Goal: Communication & Community: Answer question/provide support

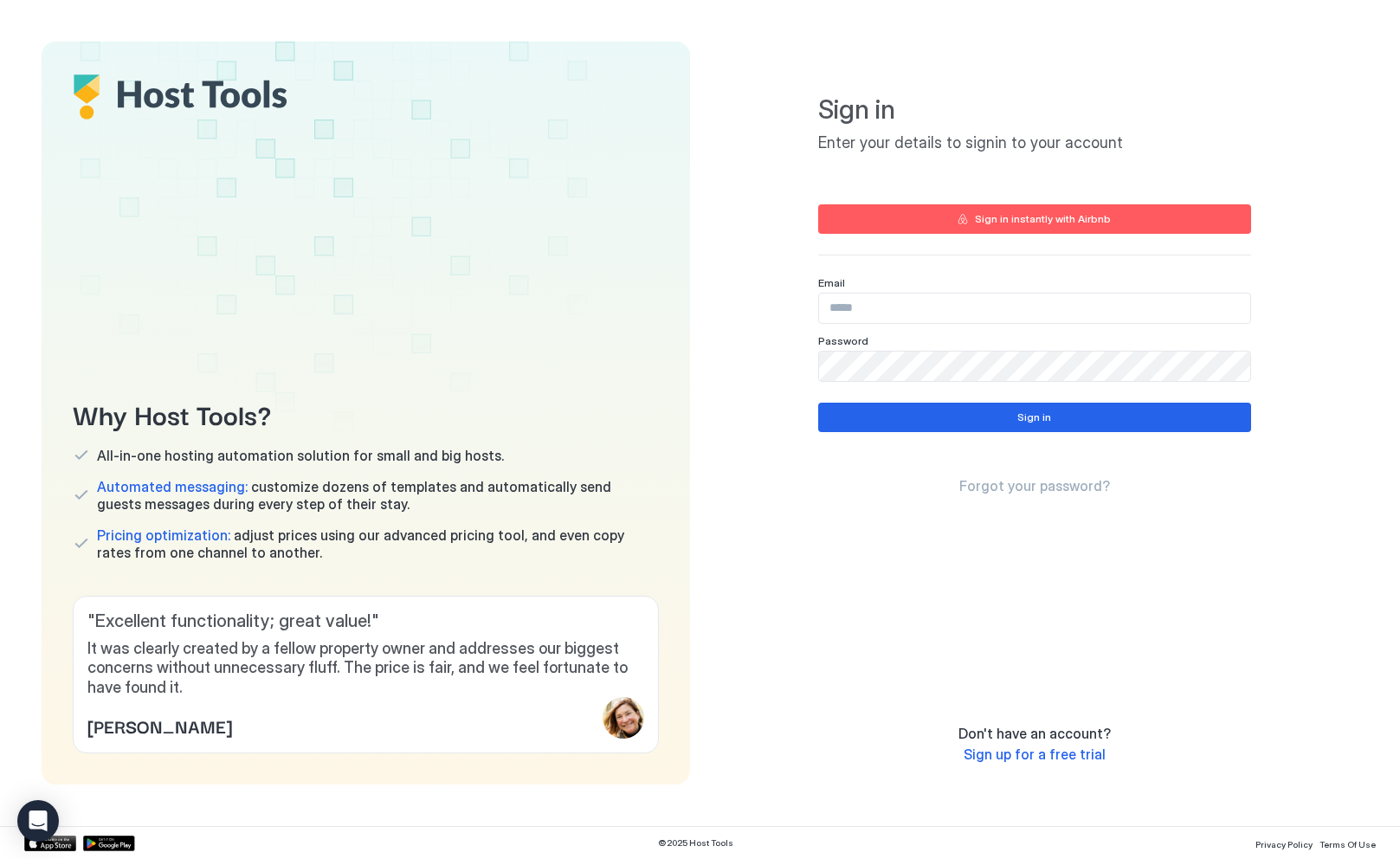
click at [877, 317] on input "Input Field" at bounding box center [1034, 309] width 431 height 30
type input "**********"
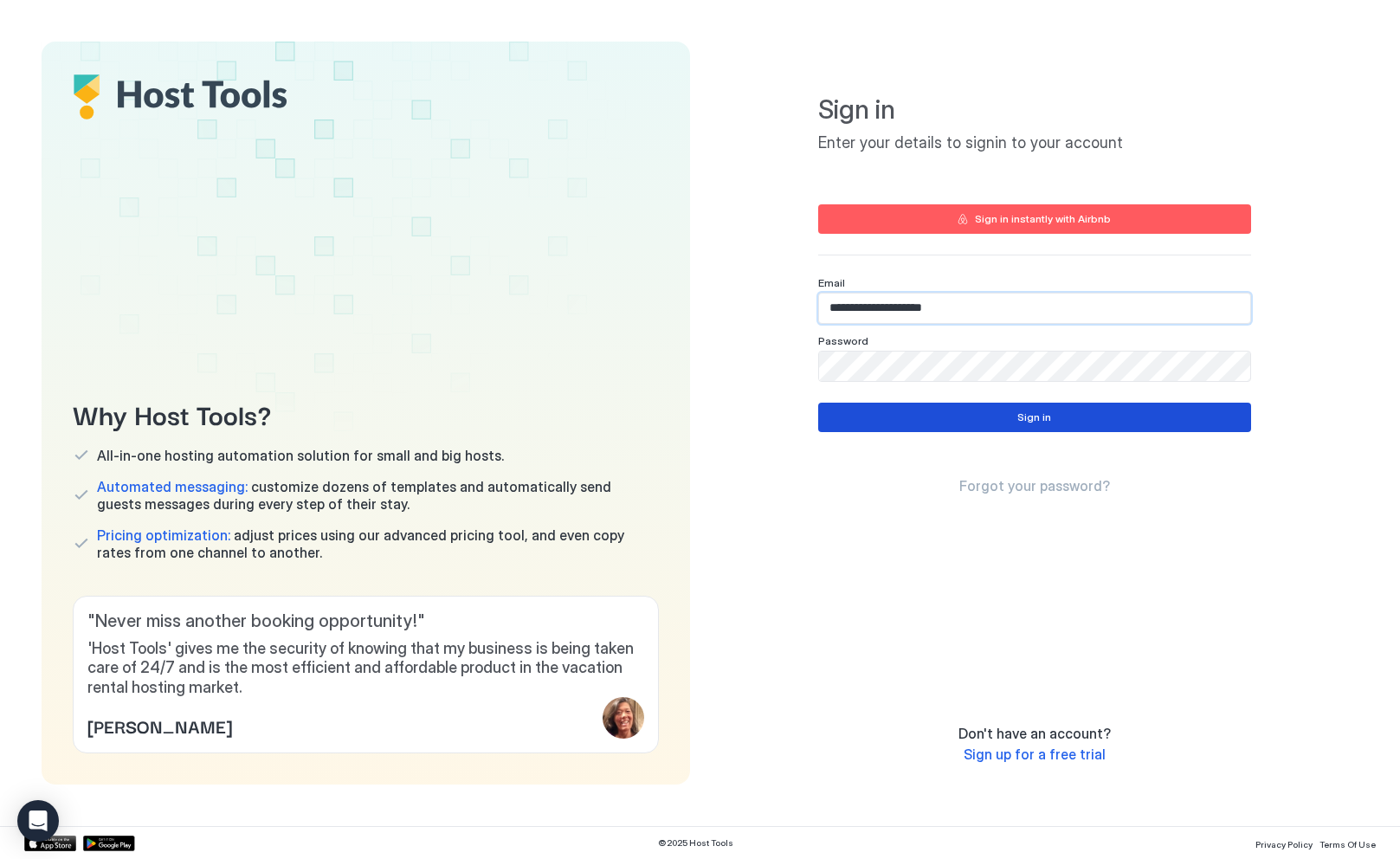
click at [1026, 421] on div "Sign in" at bounding box center [1034, 418] width 34 height 16
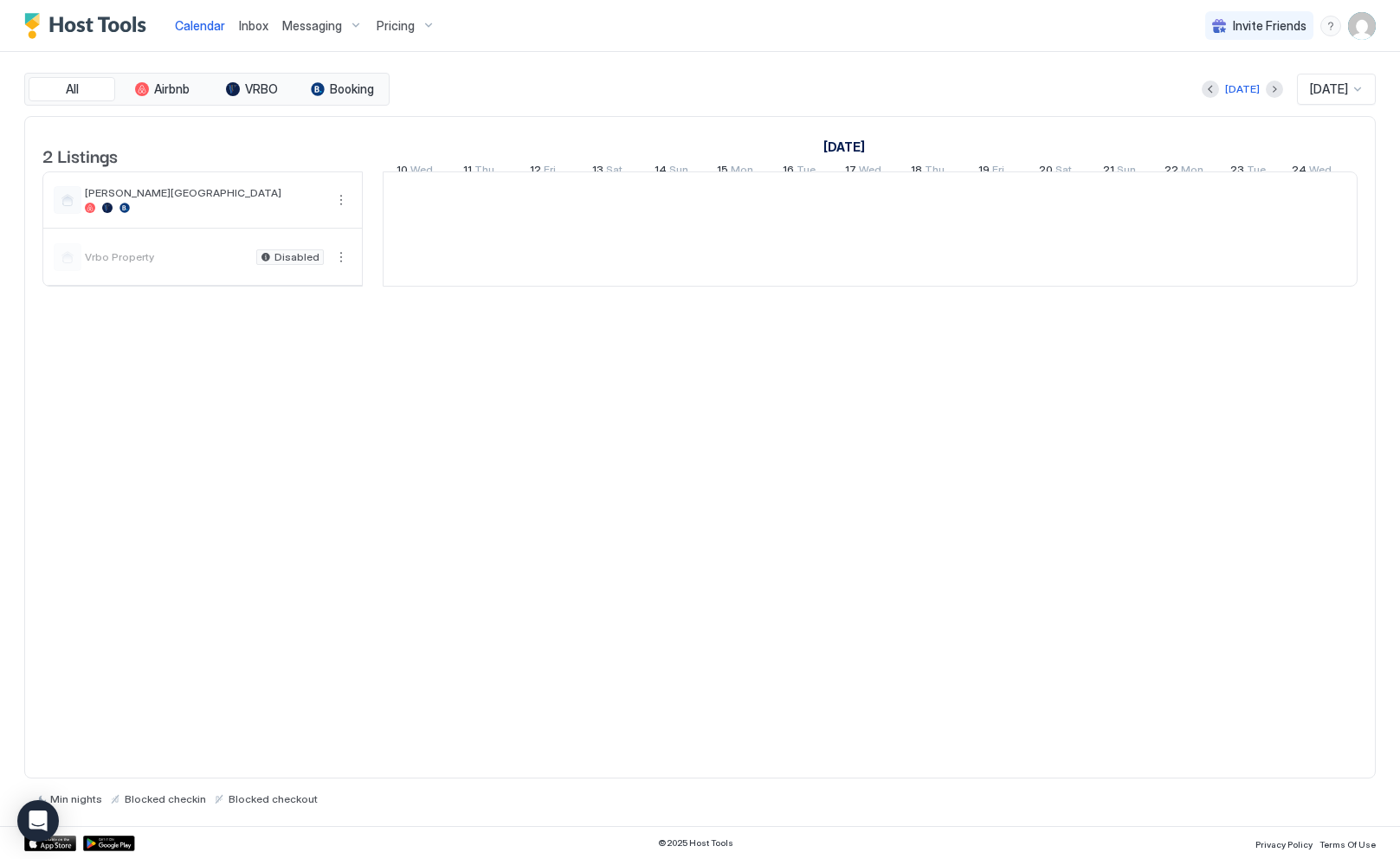
scroll to position [0, 962]
click at [257, 24] on span "Inbox" at bounding box center [254, 25] width 30 height 15
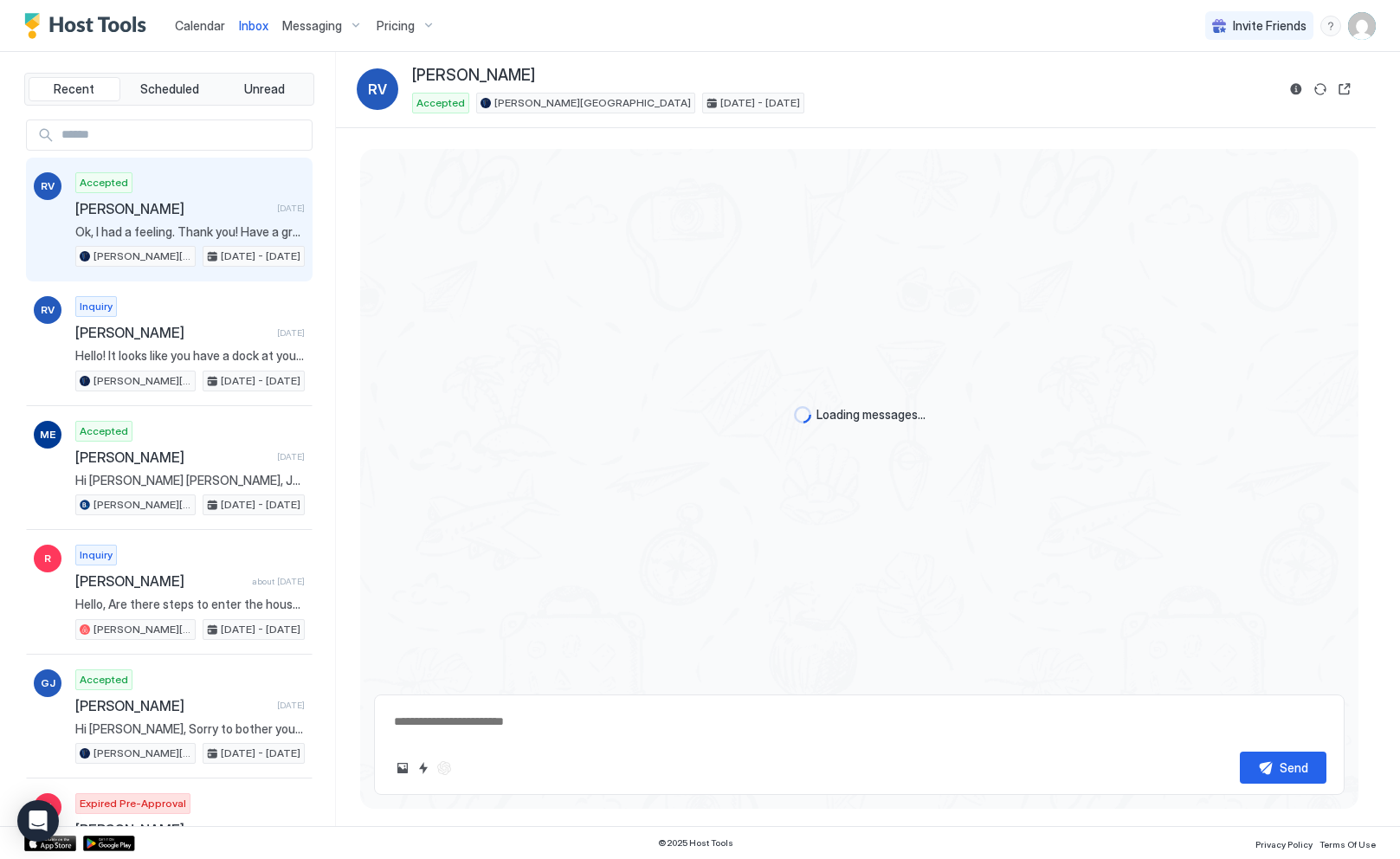
scroll to position [1870, 0]
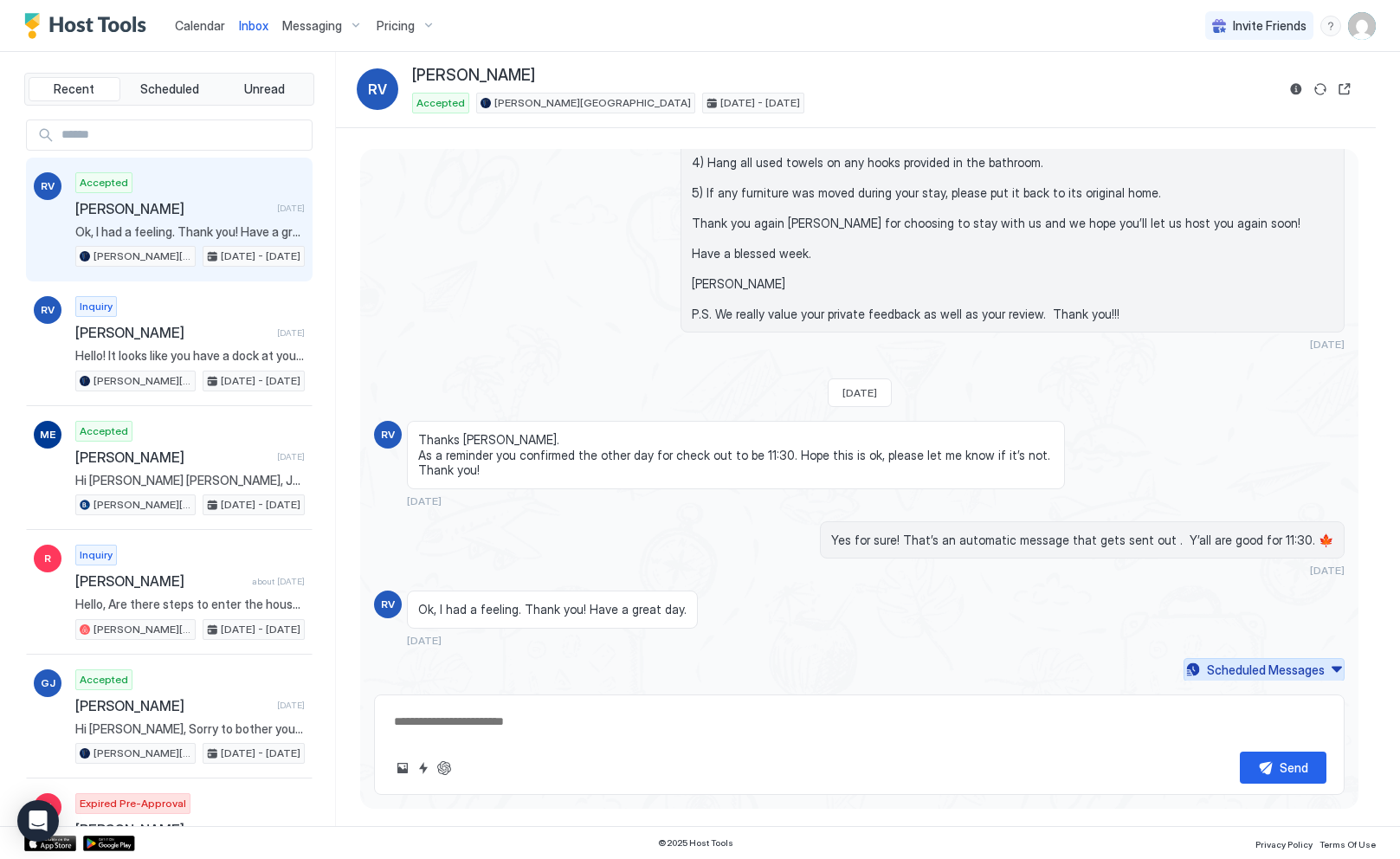
click at [1321, 669] on button "Scheduled Messages" at bounding box center [1264, 669] width 161 height 23
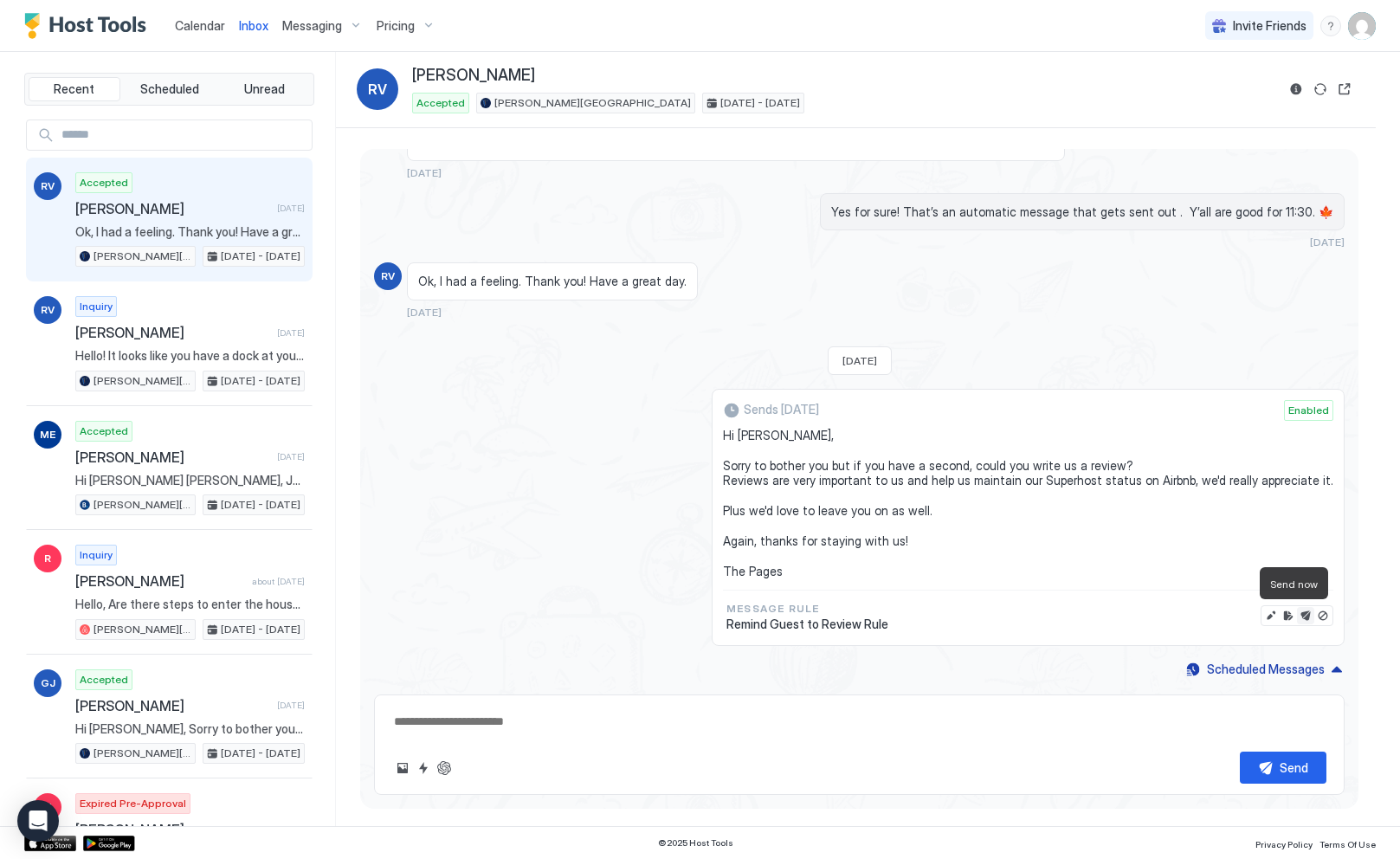
click at [1297, 613] on button "Send now" at bounding box center [1304, 615] width 17 height 17
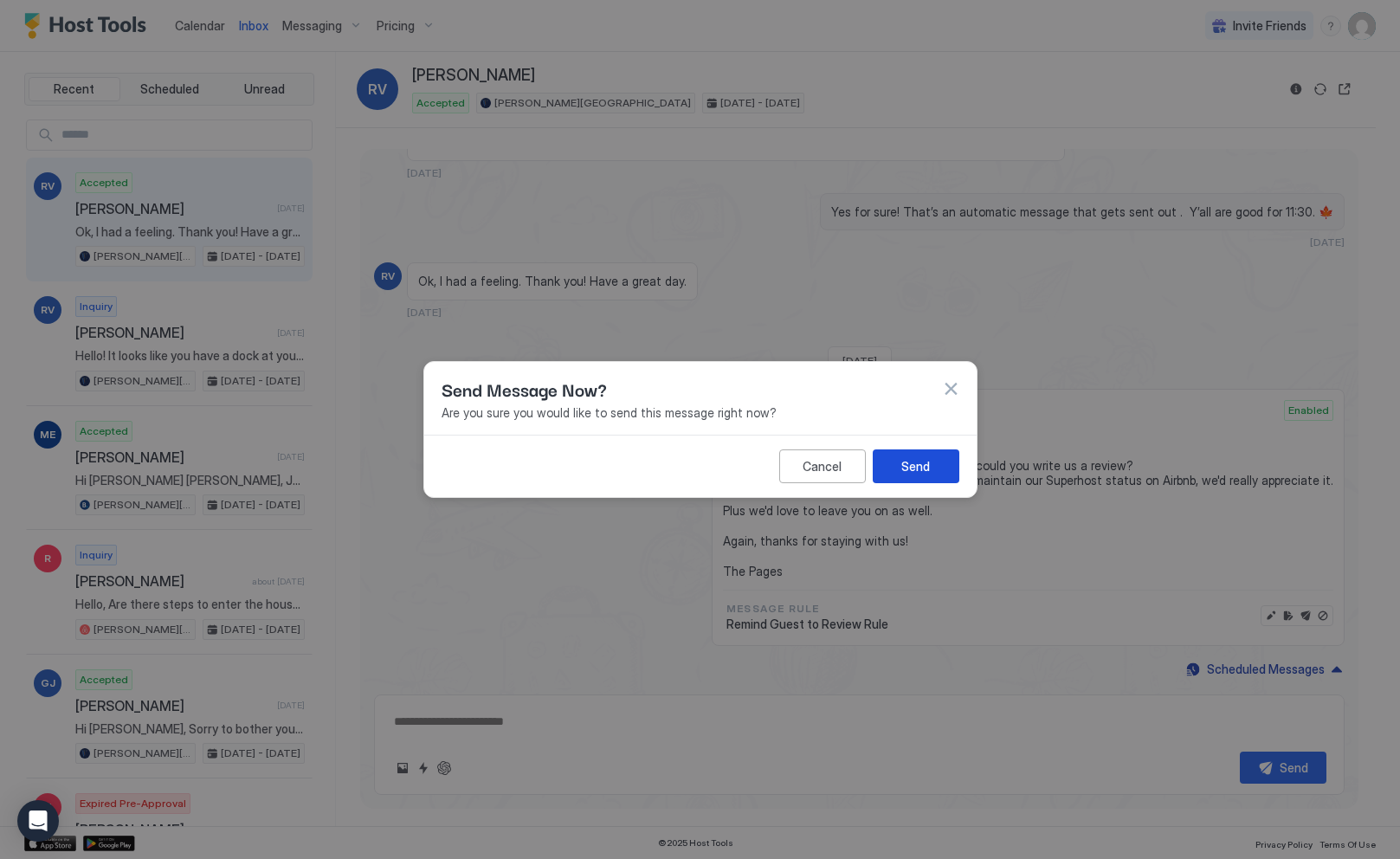
click at [912, 471] on div "Send" at bounding box center [915, 466] width 29 height 18
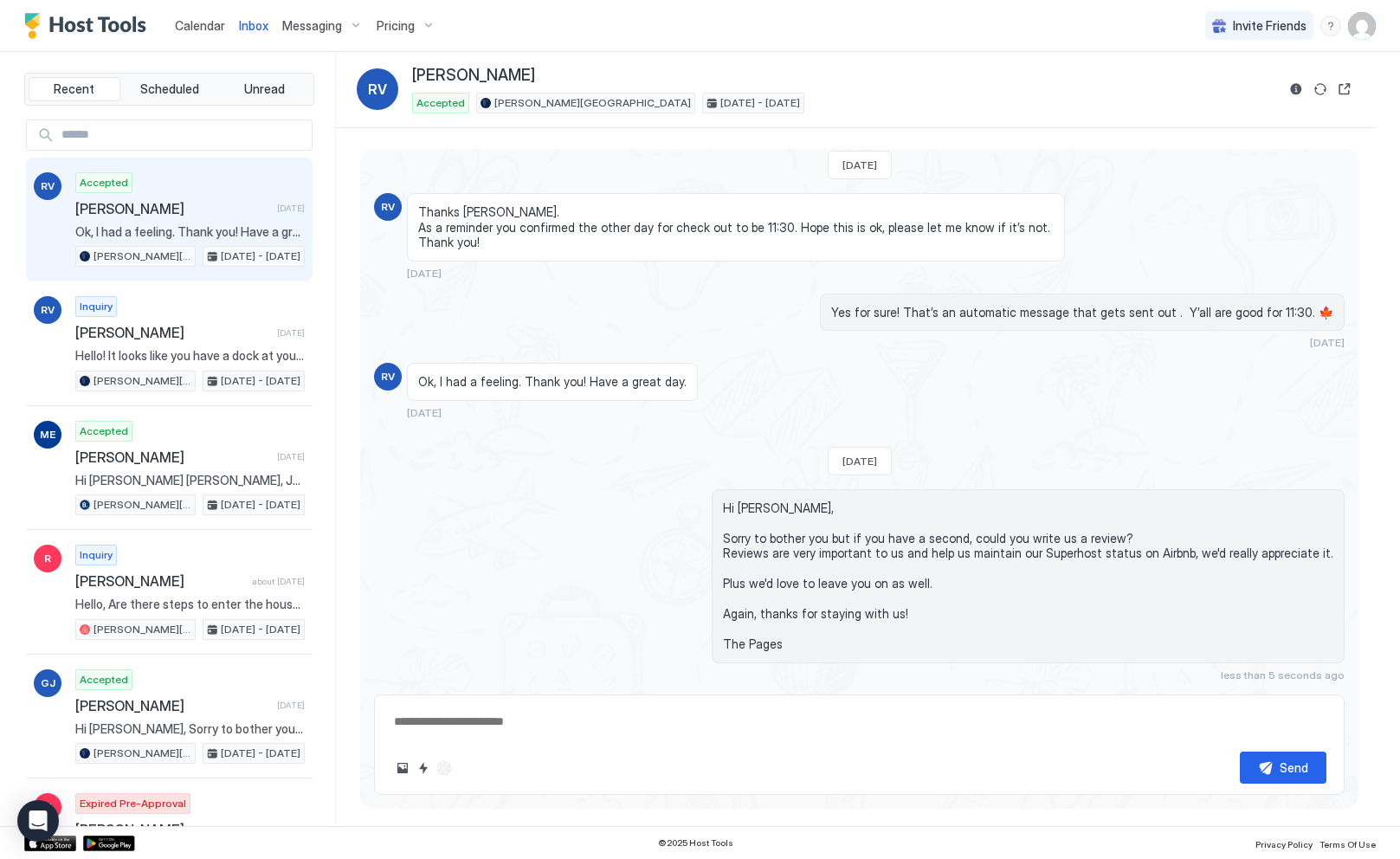
scroll to position [2097, 0]
type textarea "*"
click at [300, 27] on span "Messaging" at bounding box center [312, 26] width 60 height 16
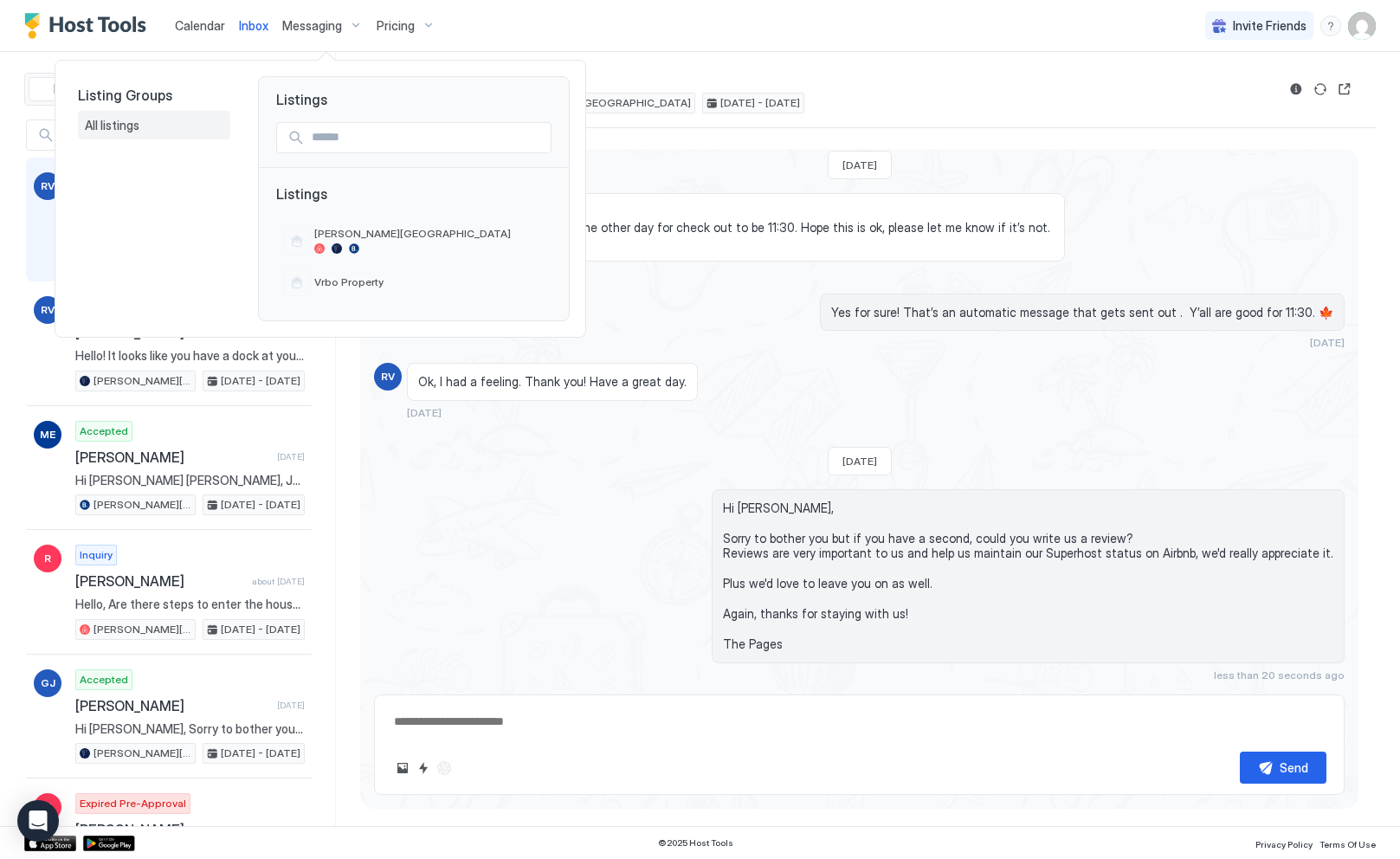
click at [100, 128] on span "All listings" at bounding box center [112, 125] width 57 height 16
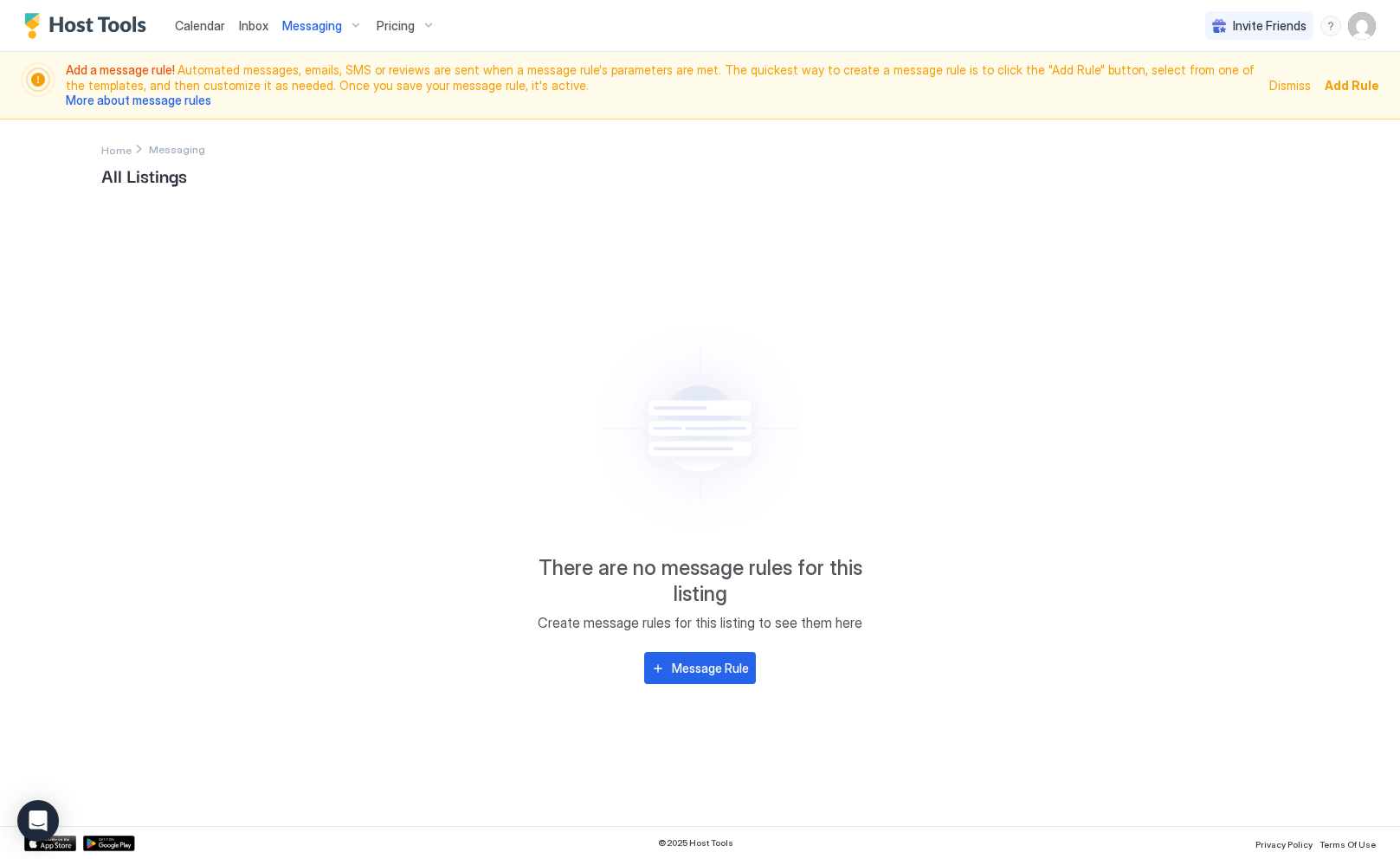
click at [416, 24] on div "Pricing" at bounding box center [406, 26] width 73 height 30
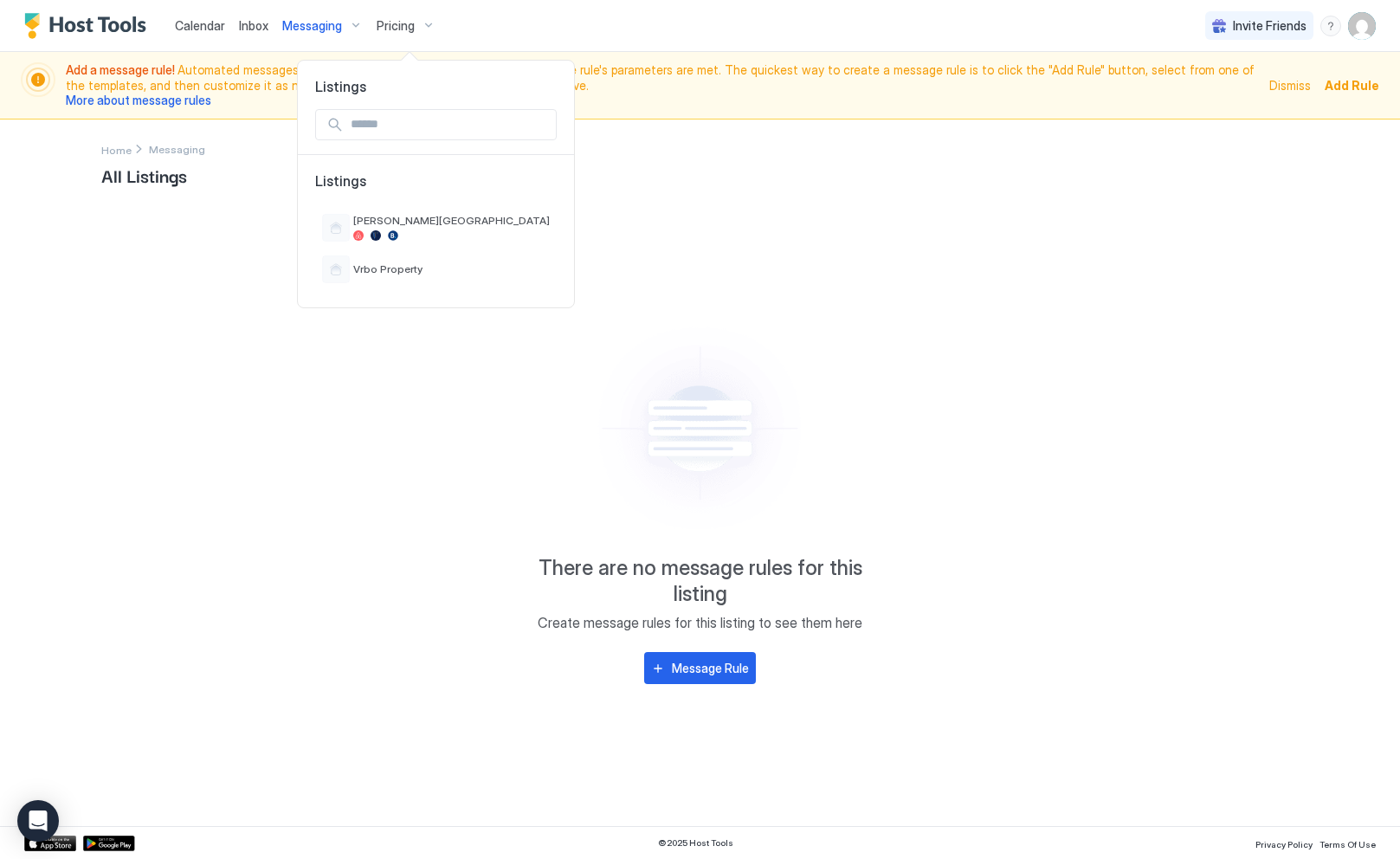
click at [416, 24] on div at bounding box center [700, 429] width 1400 height 859
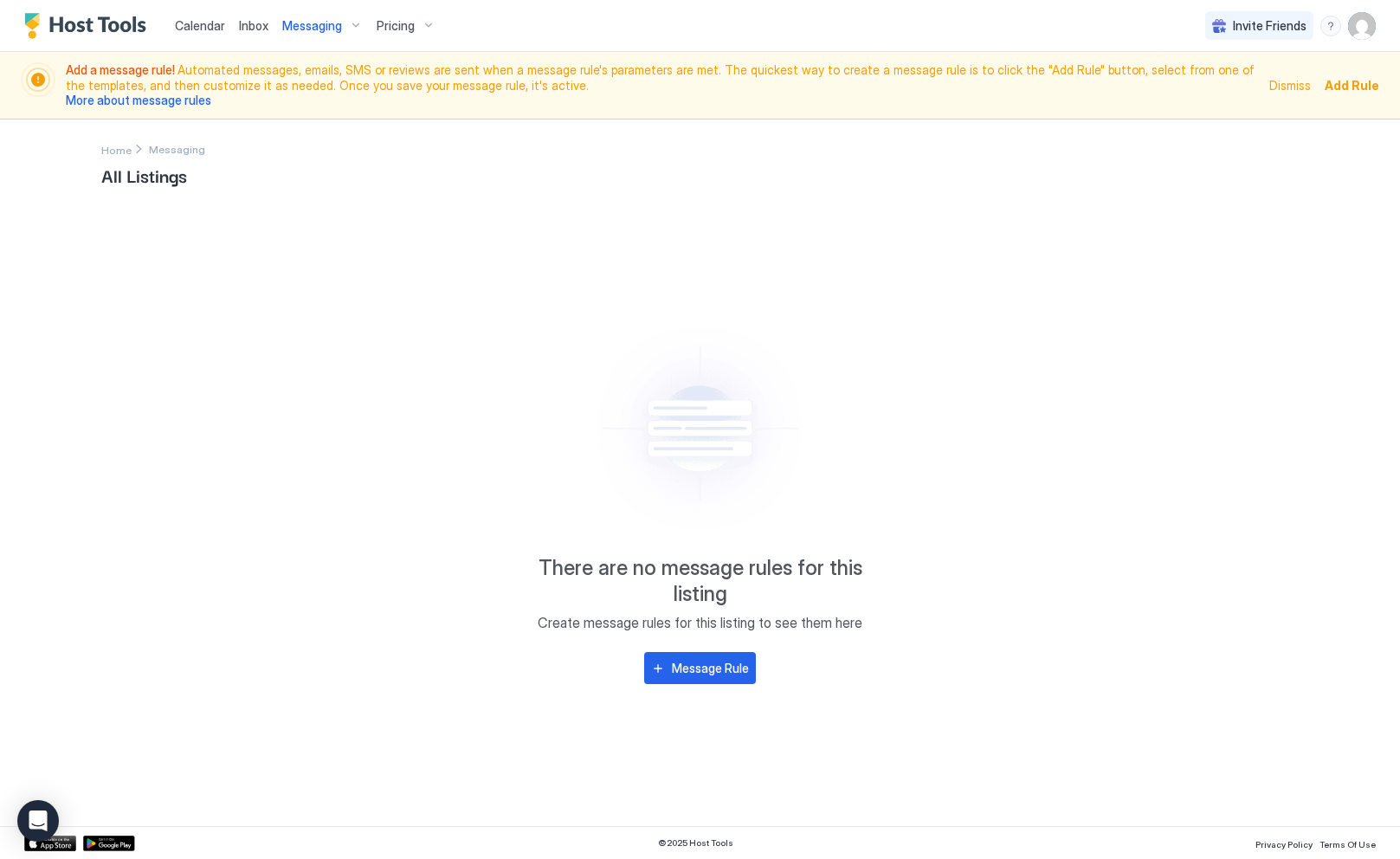
click at [222, 27] on span "Calendar" at bounding box center [200, 25] width 50 height 15
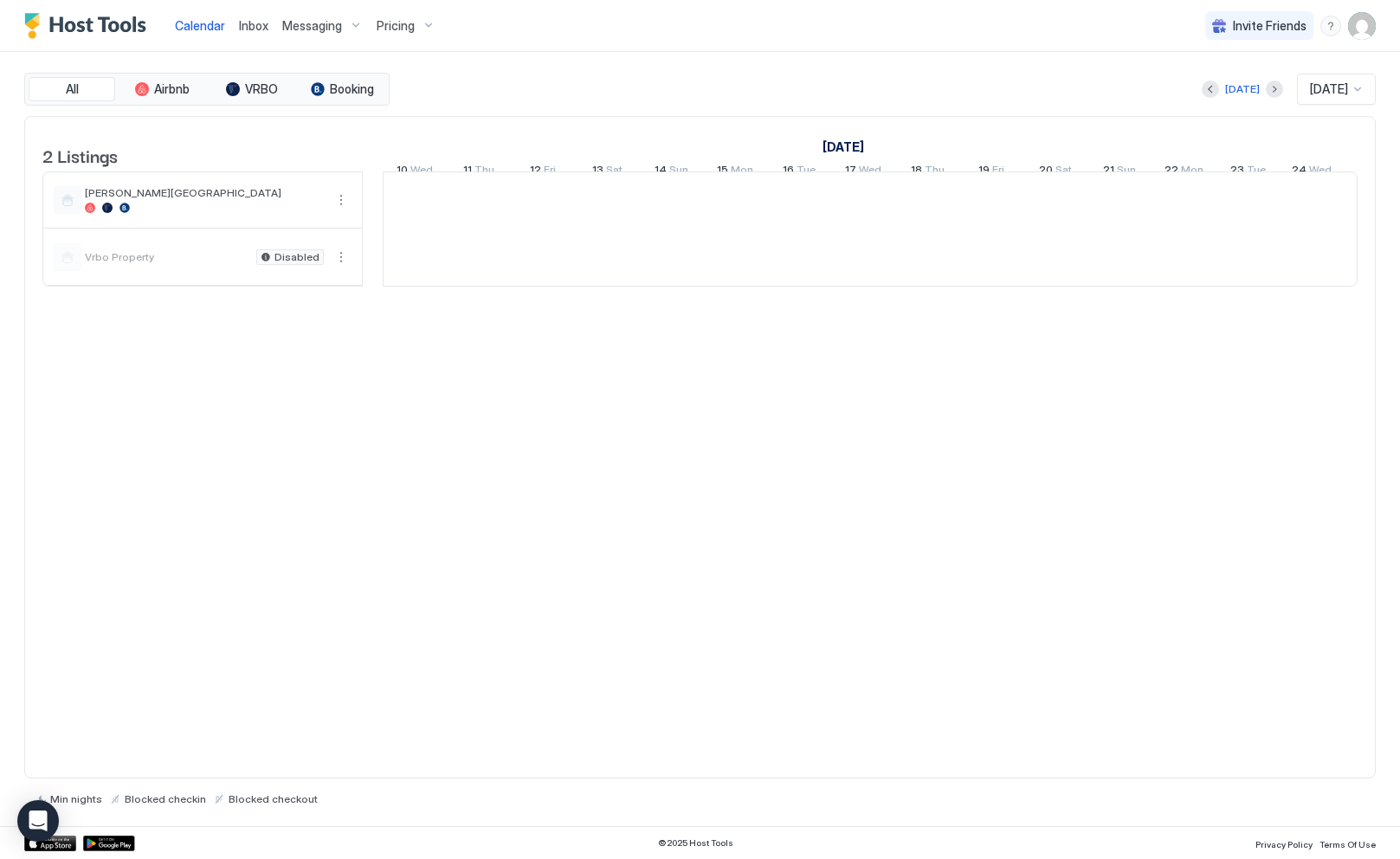
scroll to position [0, 962]
